Goal: Task Accomplishment & Management: Manage account settings

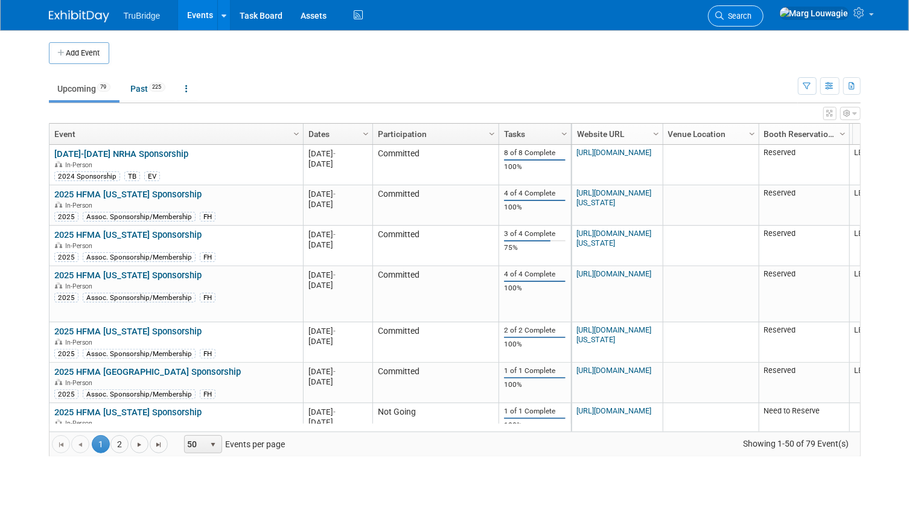
click at [752, 18] on span "Search" at bounding box center [738, 15] width 28 height 9
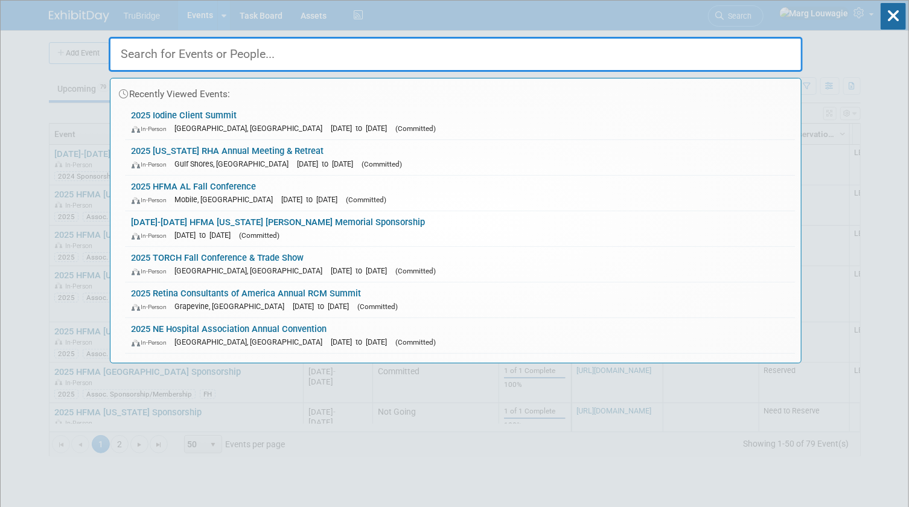
click at [770, 49] on input "text" at bounding box center [456, 54] width 694 height 35
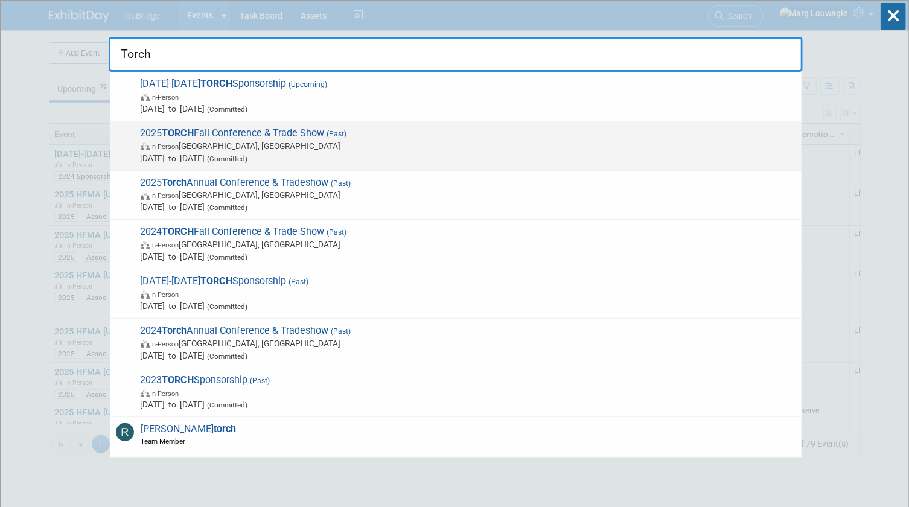
type input "Torch"
click at [290, 142] on span "In-Person [GEOGRAPHIC_DATA], [GEOGRAPHIC_DATA]" at bounding box center [468, 146] width 655 height 12
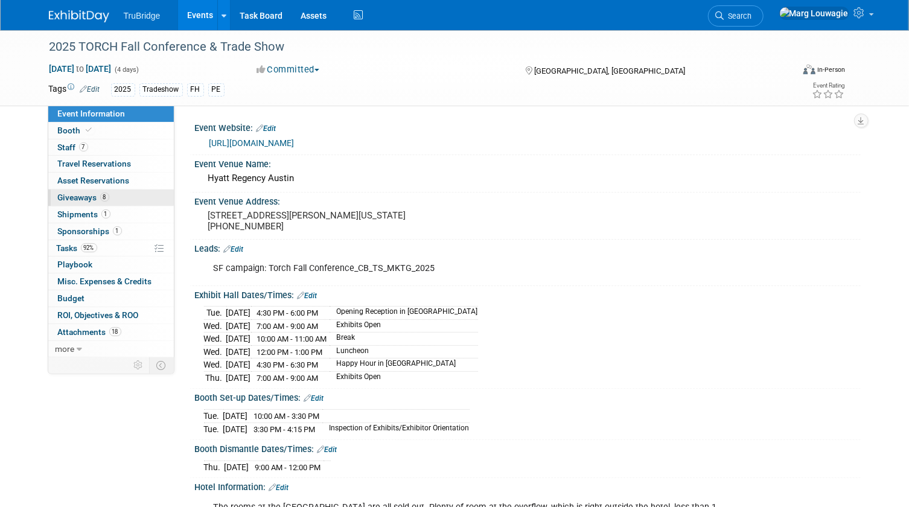
click at [89, 196] on span "Giveaways 8" at bounding box center [83, 198] width 51 height 10
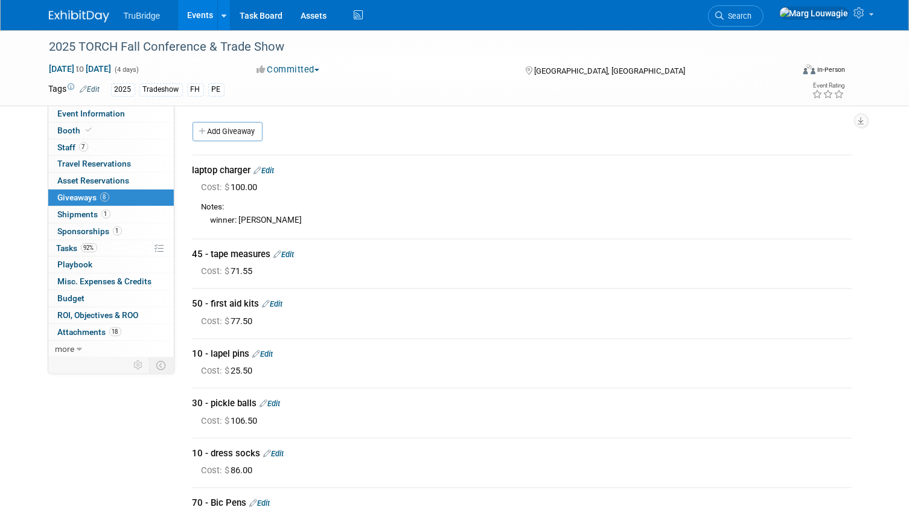
click at [269, 170] on link "Edit" at bounding box center [264, 170] width 21 height 9
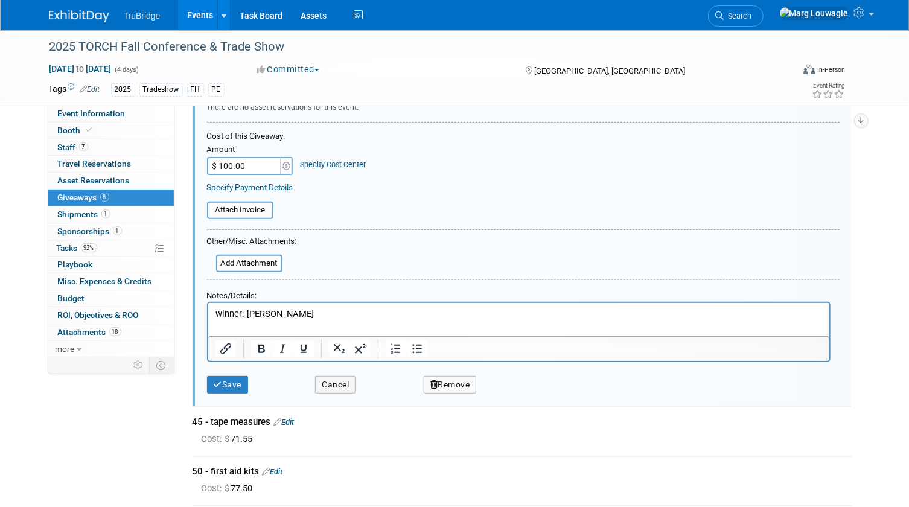
scroll to position [127, 0]
click at [308, 309] on p "winner: Melissa Wilson" at bounding box center [518, 313] width 607 height 13
click at [406, 324] on p "Rich Text Area. Press ALT-0 for help." at bounding box center [518, 325] width 607 height 13
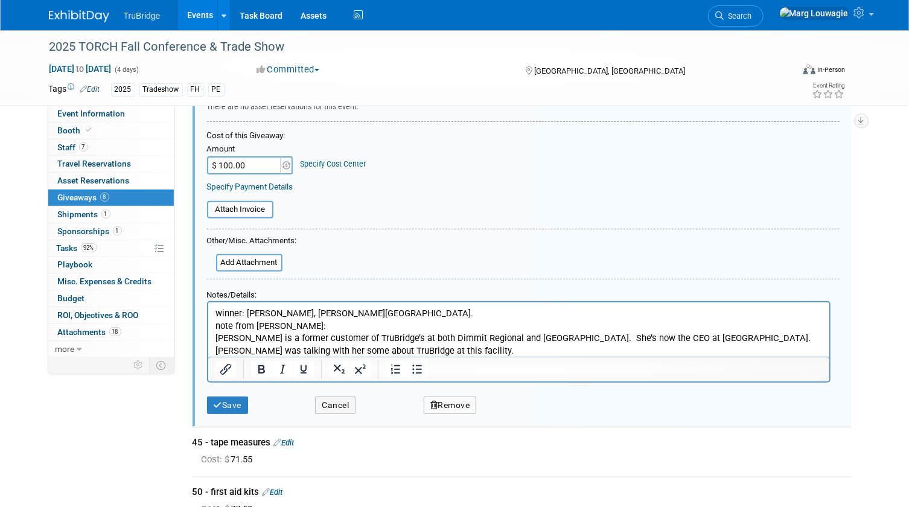
click at [319, 326] on p "note from Kelli:" at bounding box center [518, 325] width 607 height 13
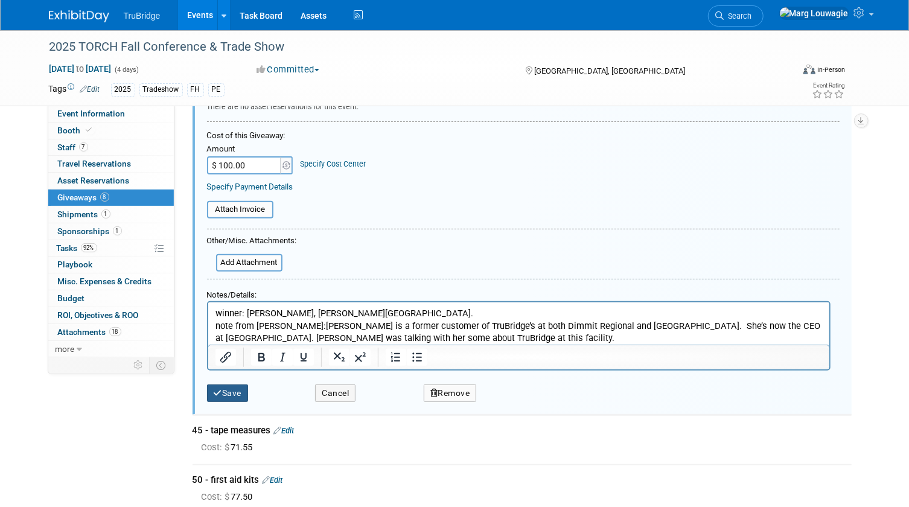
click at [235, 389] on button "Save" at bounding box center [228, 394] width 42 height 18
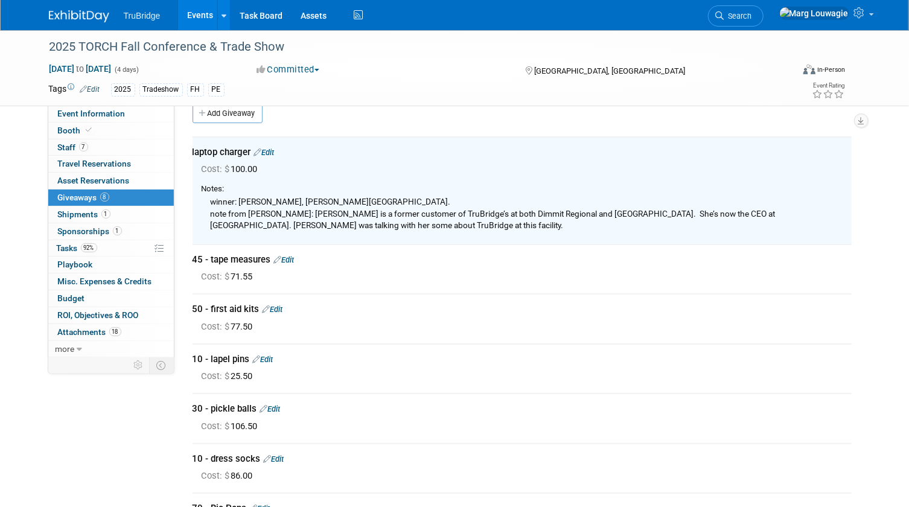
scroll to position [18, 0]
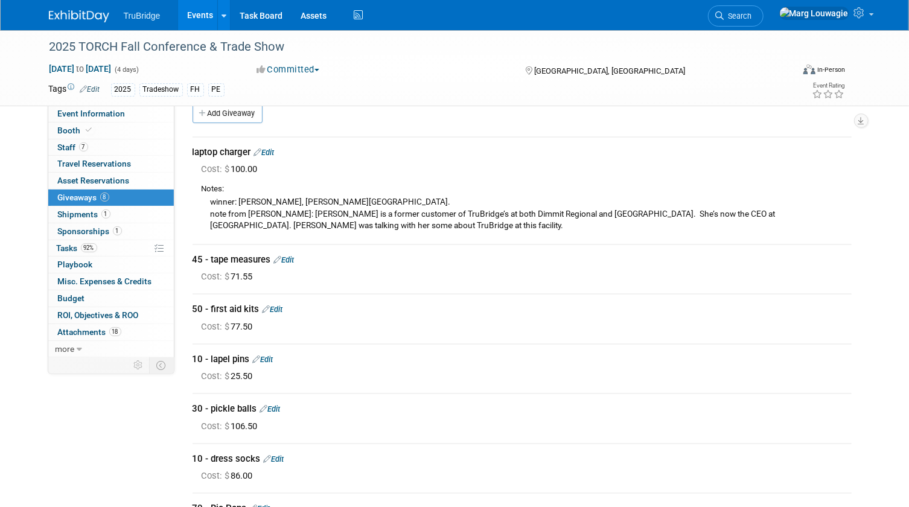
click at [764, 10] on link "Search" at bounding box center [736, 15] width 56 height 21
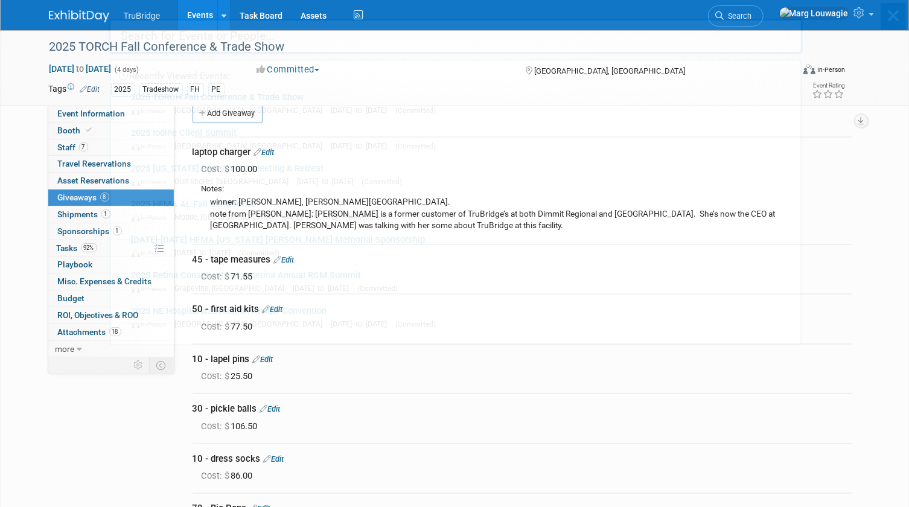
scroll to position [0, 0]
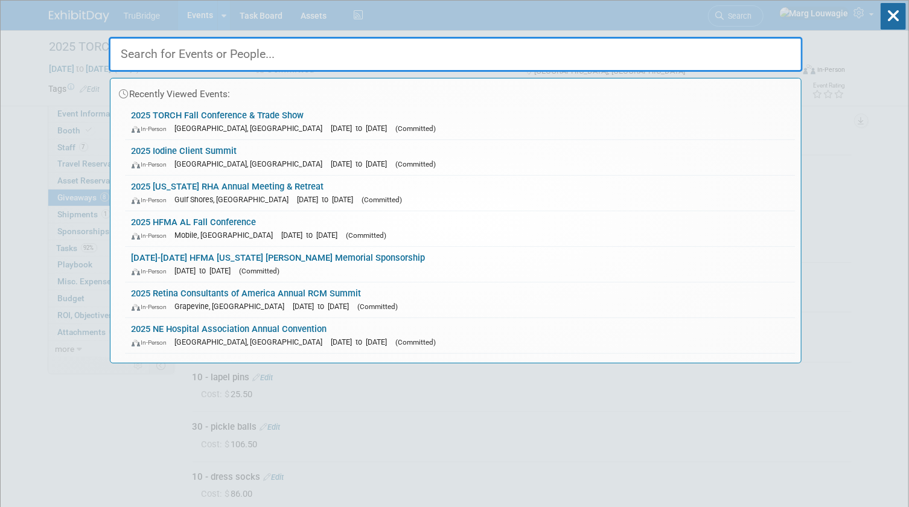
click at [773, 48] on input "text" at bounding box center [456, 54] width 694 height 35
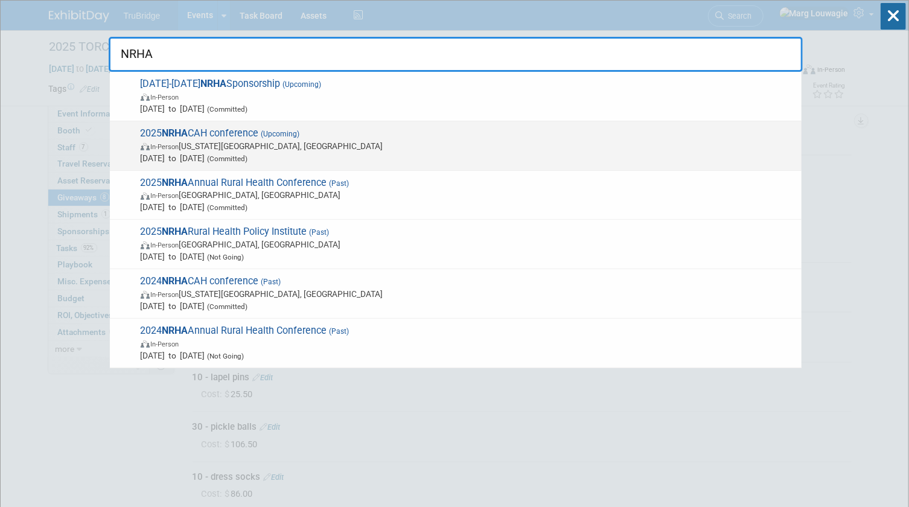
type input "NRHA"
click at [256, 133] on span "2025 NRHA CAH conference (Upcoming) In-Person Kansas City, MO Sep 24, 2025 to S…" at bounding box center [466, 145] width 659 height 37
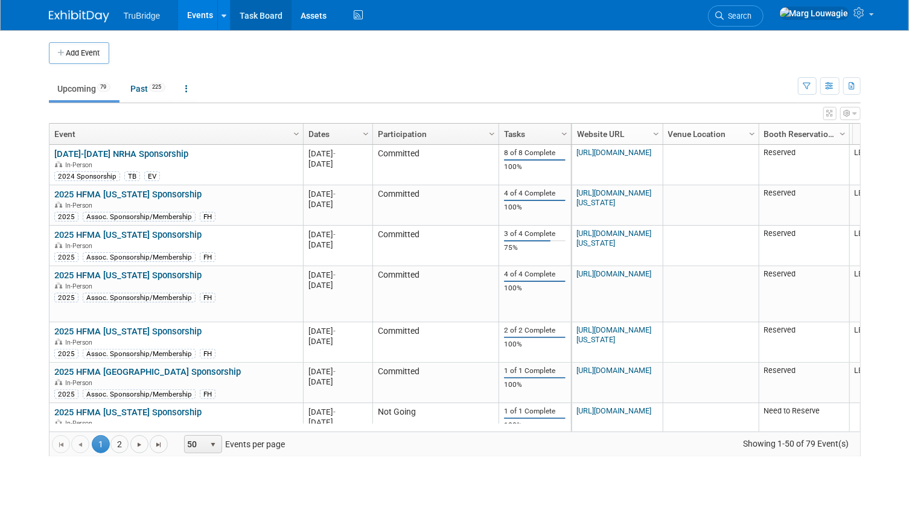
click at [267, 16] on link "Task Board" at bounding box center [261, 15] width 61 height 30
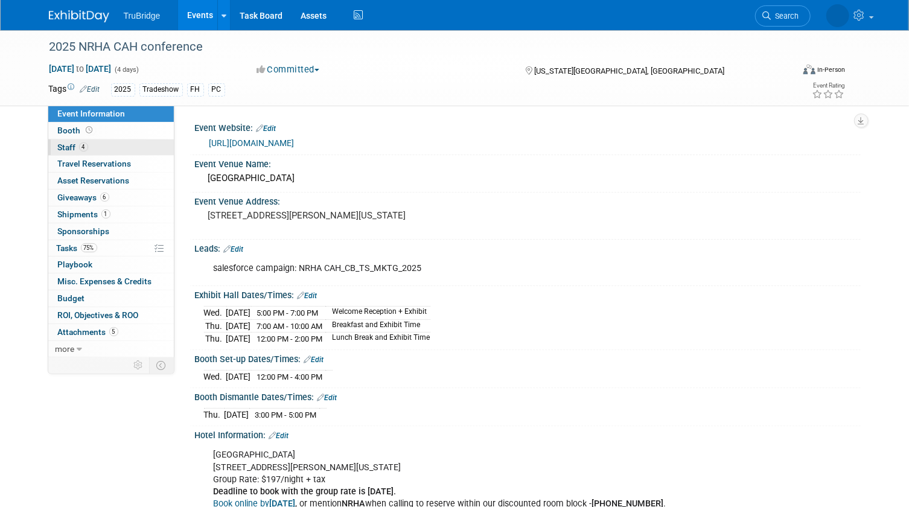
click at [136, 147] on link "4 Staff 4" at bounding box center [111, 147] width 126 height 16
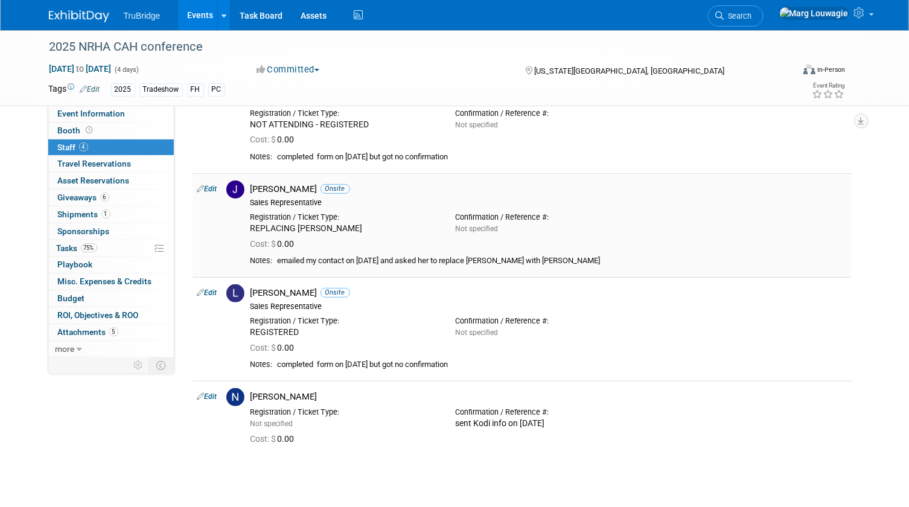
scroll to position [109, 0]
